Goal: Information Seeking & Learning: Learn about a topic

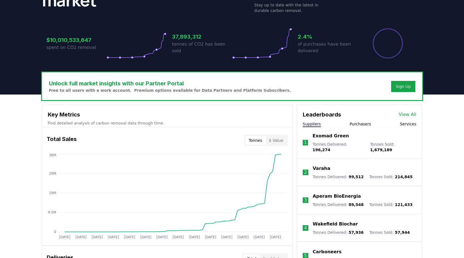
scroll to position [109, 0]
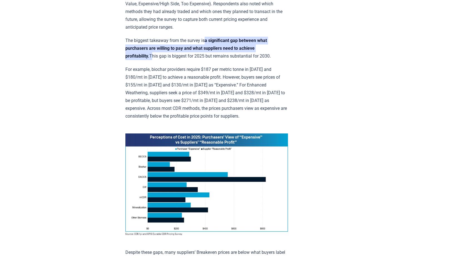
scroll to position [285, 0]
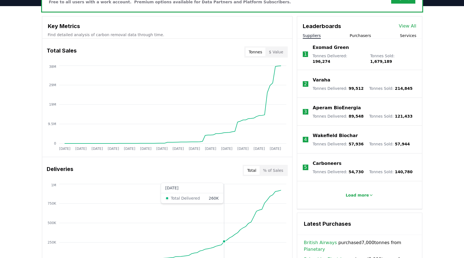
scroll to position [187, 0]
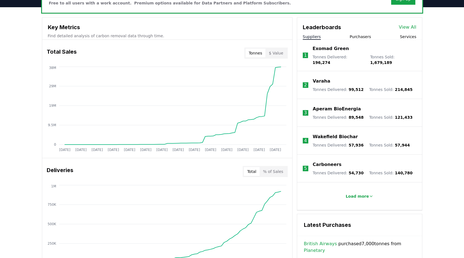
click at [279, 52] on button "$ Value" at bounding box center [275, 53] width 21 height 9
click at [263, 56] on button "Tonnes" at bounding box center [255, 53] width 20 height 9
click at [279, 53] on button "$ Value" at bounding box center [275, 53] width 21 height 9
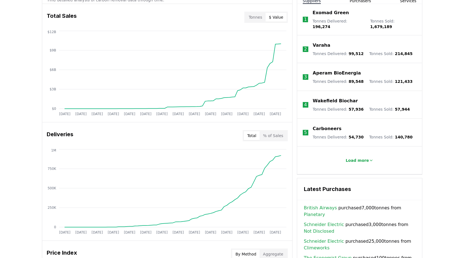
scroll to position [0, 0]
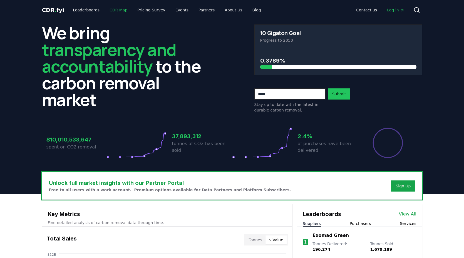
click at [116, 9] on link "CDR Map" at bounding box center [118, 10] width 27 height 10
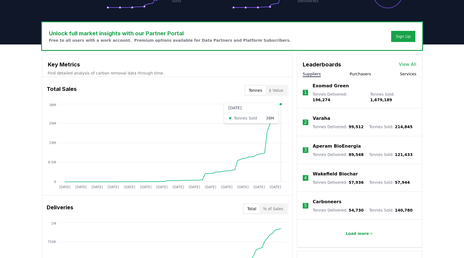
scroll to position [150, 0]
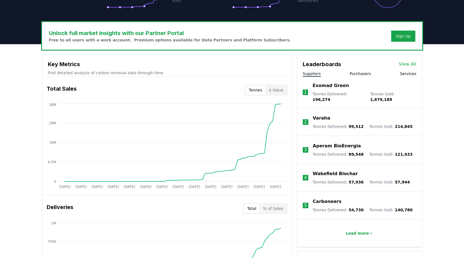
click at [361, 75] on button "Purchasers" at bounding box center [360, 74] width 21 height 6
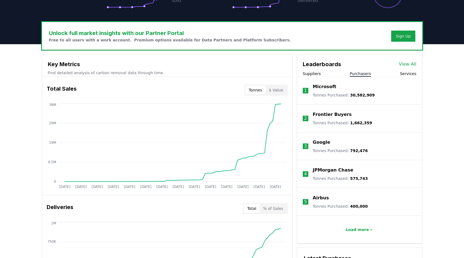
click at [405, 72] on button "Services" at bounding box center [408, 74] width 16 height 6
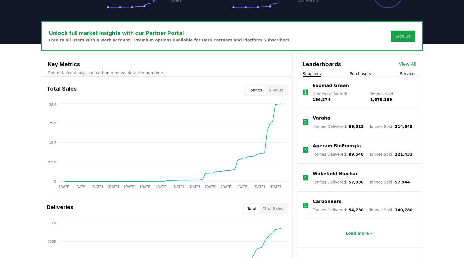
click at [314, 75] on button "Suppliers" at bounding box center [312, 74] width 18 height 6
click at [352, 70] on div "Leaderboards View All Suppliers Purchasers Services" at bounding box center [359, 65] width 125 height 22
click at [355, 72] on button "Purchasers" at bounding box center [360, 74] width 21 height 6
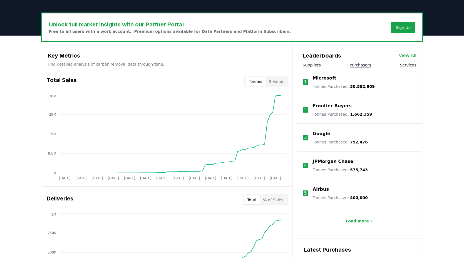
scroll to position [155, 0]
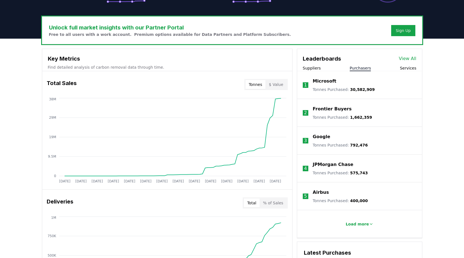
click at [310, 69] on button "Suppliers" at bounding box center [312, 68] width 18 height 6
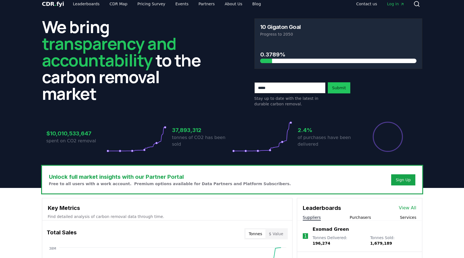
scroll to position [0, 0]
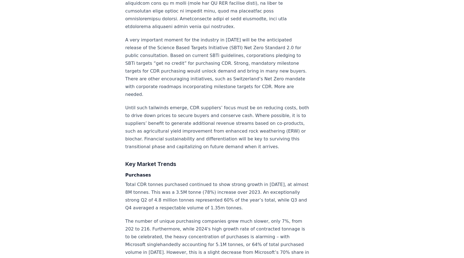
scroll to position [892, 0]
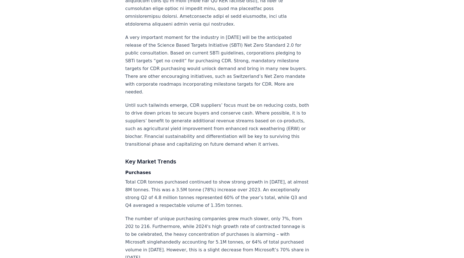
click at [257, 178] on p "Total CDR tonnes purchased continued to show strong growth in 2024, at almost 8…" at bounding box center [217, 193] width 184 height 31
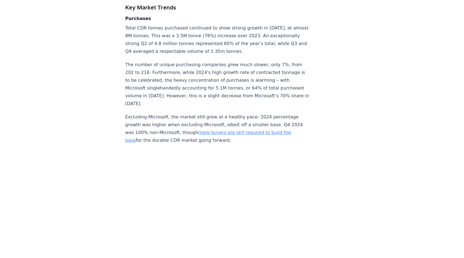
scroll to position [1047, 0]
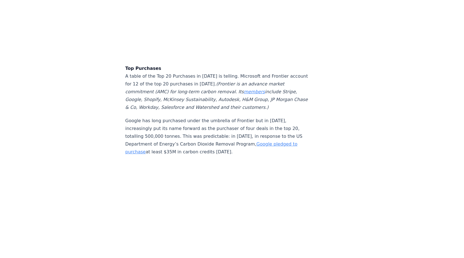
scroll to position [1419, 0]
